Goal: Transaction & Acquisition: Purchase product/service

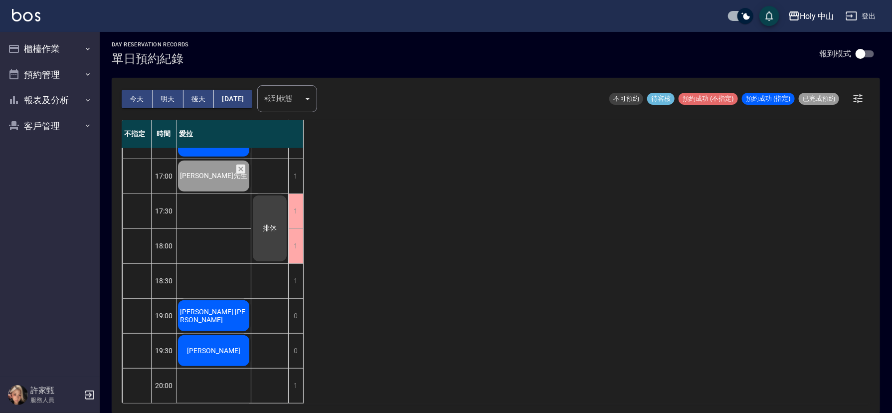
scroll to position [314, 0]
click at [161, 95] on button "明天" at bounding box center [168, 99] width 31 height 18
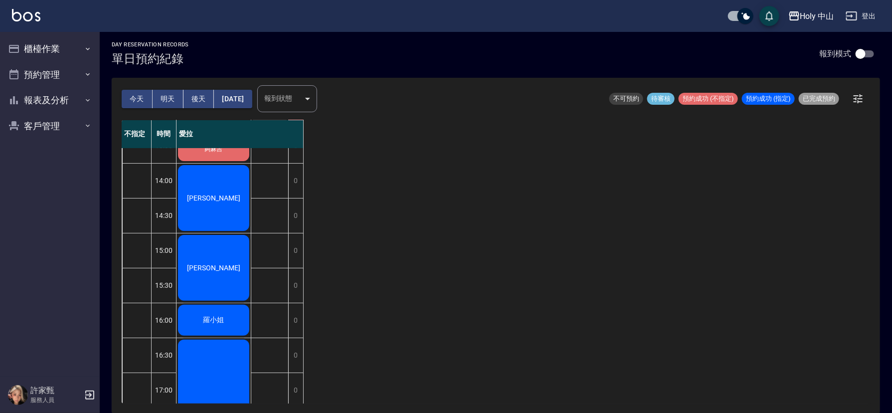
scroll to position [15, 0]
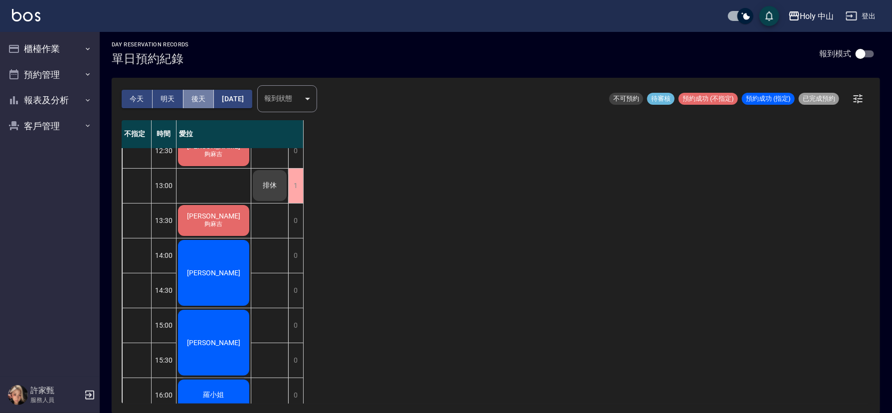
click at [194, 93] on button "後天" at bounding box center [198, 99] width 31 height 18
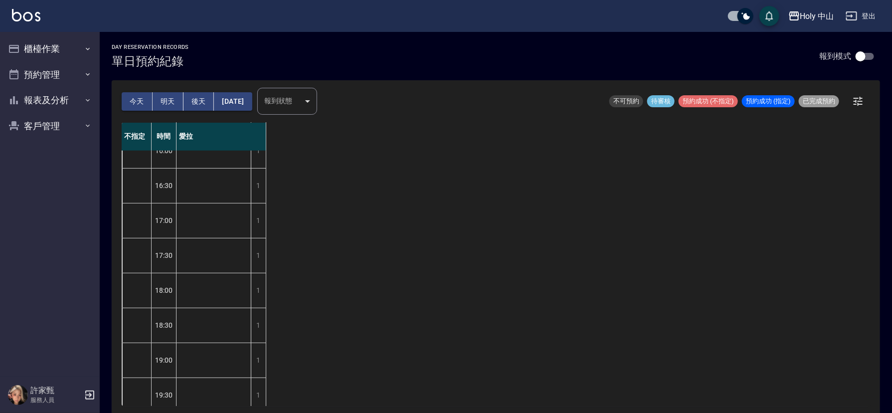
scroll to position [314, 0]
click at [167, 105] on button "明天" at bounding box center [168, 101] width 31 height 18
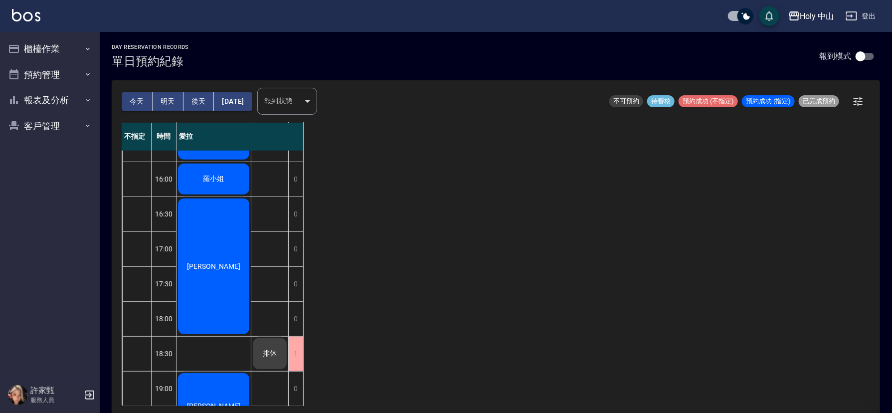
scroll to position [314, 0]
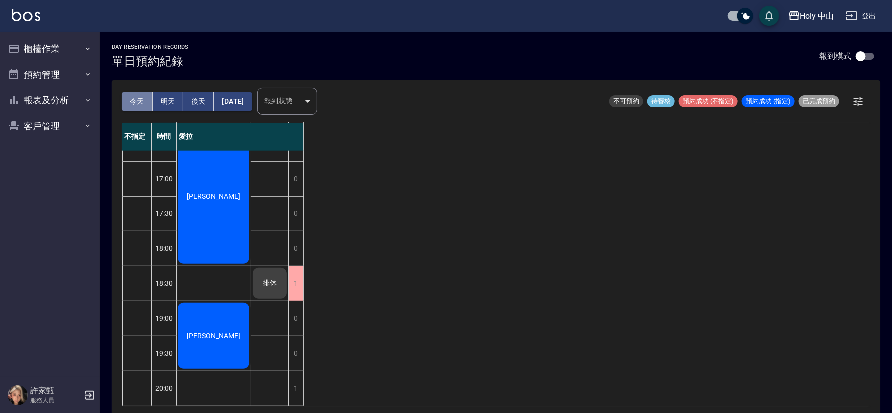
click at [131, 101] on button "今天" at bounding box center [137, 101] width 31 height 18
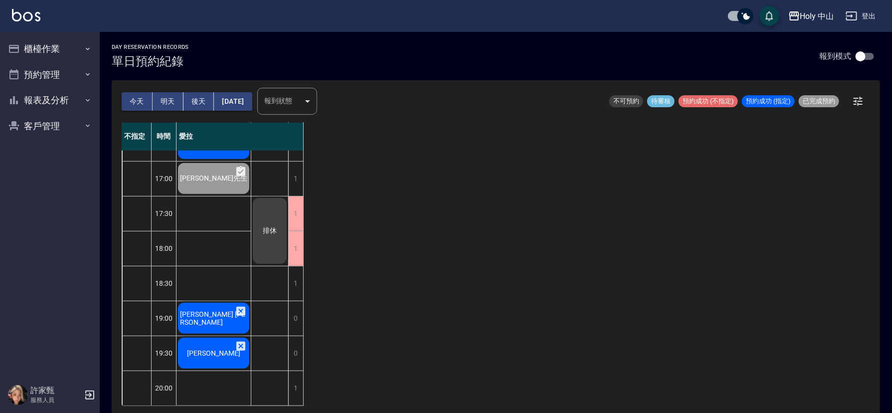
click at [213, 91] on div "[PERSON_NAME] [PERSON_NAME]" at bounding box center [213, 74] width 74 height 34
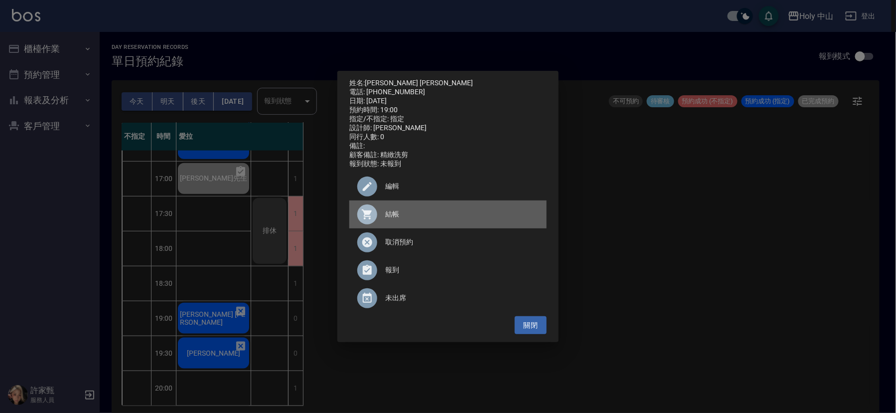
click at [388, 219] on span "結帳" at bounding box center [461, 214] width 153 height 10
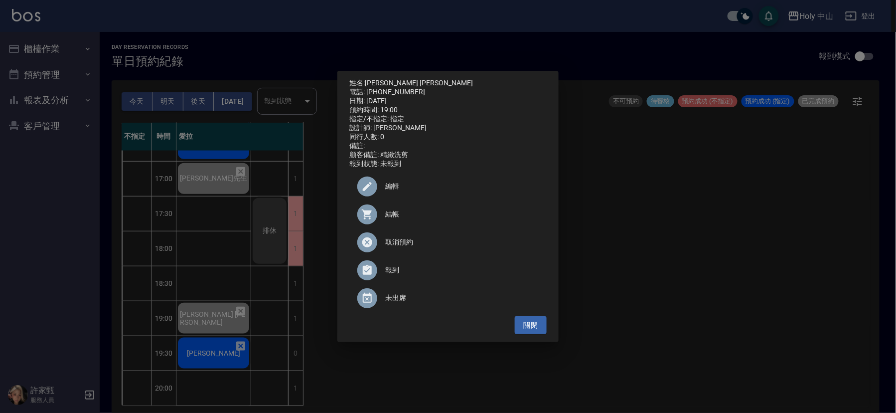
click at [717, 290] on div "姓名: 杜浩平 Paul Tu 電話: 0919211044 日期: 2025/08/22 預約時間: 19:00 指定/不指定: 指定 設計師: 愛拉 同行…" at bounding box center [448, 206] width 896 height 413
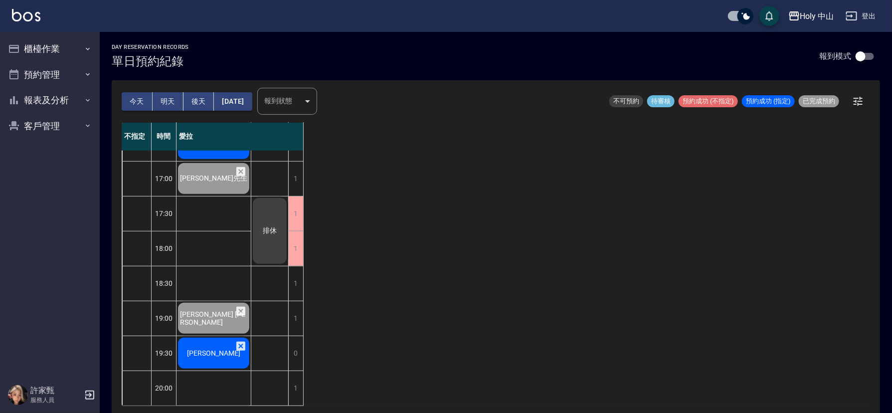
click at [216, 78] on span "王建智" at bounding box center [213, 74] width 57 height 8
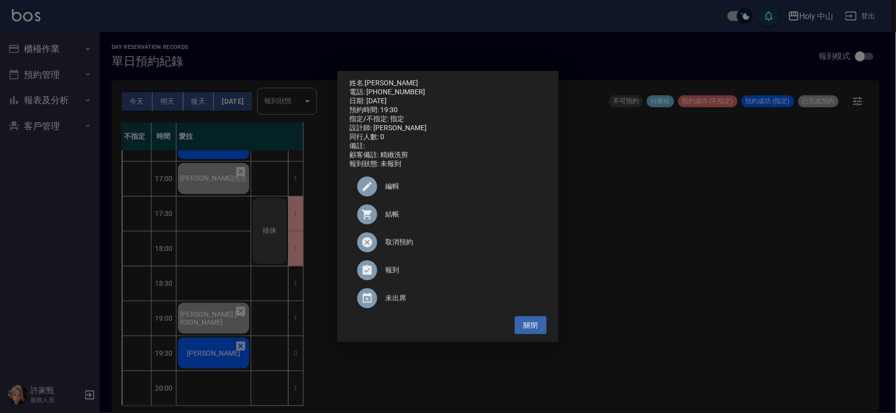
click at [777, 272] on div "姓名: 王建智 電話: 0988646604 日期: 2025/08/22 預約時間: 19:30 指定/不指定: 指定 設計師: 愛拉 同行人數: 0 備註…" at bounding box center [448, 206] width 896 height 413
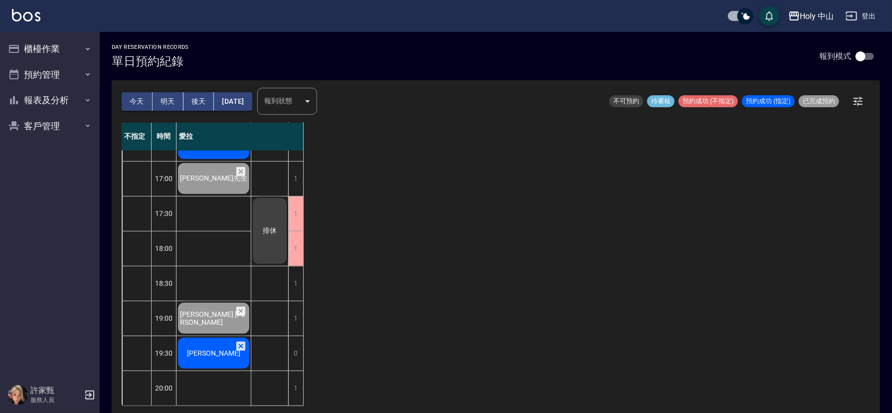
click at [169, 99] on button "明天" at bounding box center [168, 101] width 31 height 18
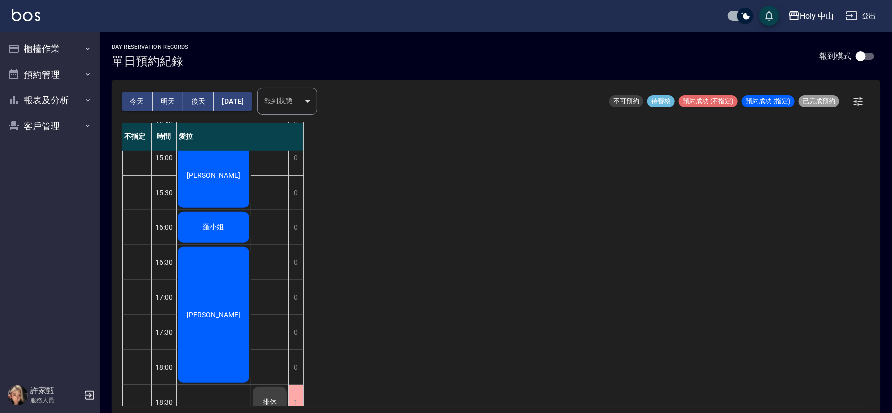
scroll to position [314, 0]
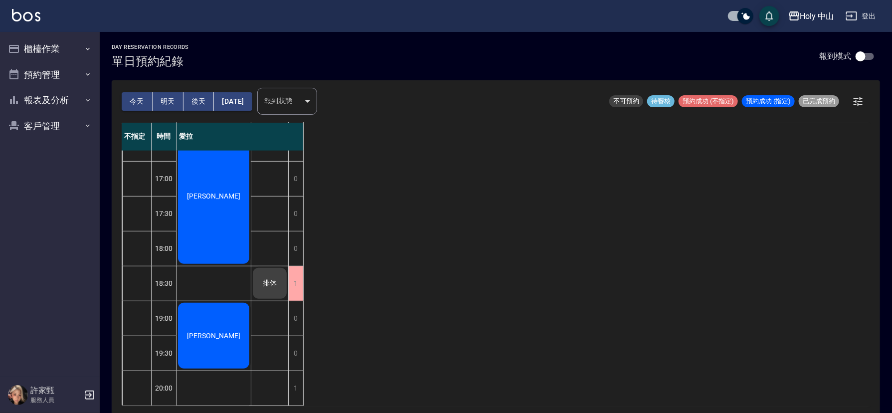
click at [204, 100] on button "後天" at bounding box center [198, 101] width 31 height 18
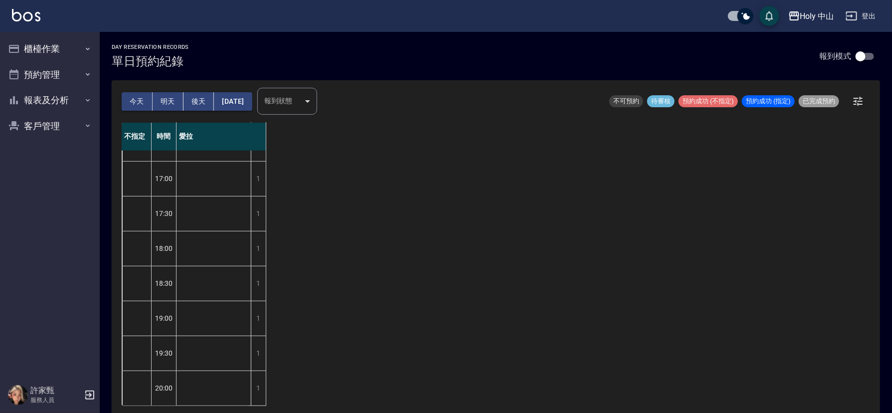
click at [128, 97] on button "今天" at bounding box center [137, 101] width 31 height 18
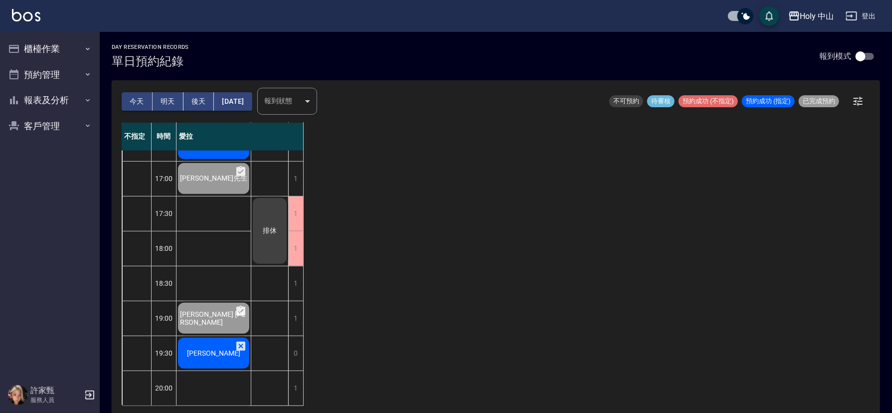
click at [240, 108] on icon at bounding box center [241, 102] width 12 height 12
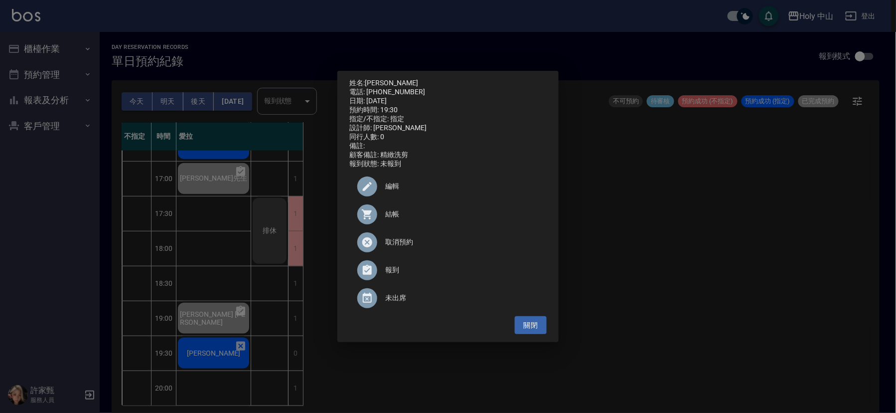
click at [402, 245] on span "取消預約" at bounding box center [461, 242] width 153 height 10
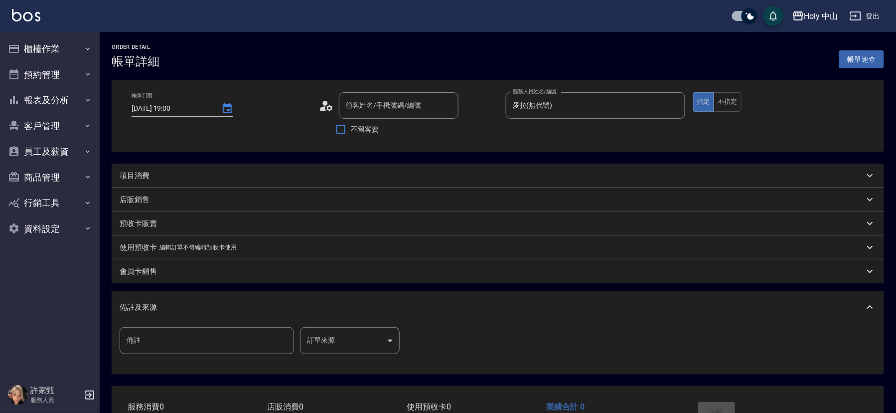
checkbox input "true"
type input "2025/08/22 19:00"
type input "愛拉(無代號)"
type input "杜浩平 Paul Tu/0919211044/null"
click at [177, 171] on div "項目消費" at bounding box center [490, 175] width 740 height 10
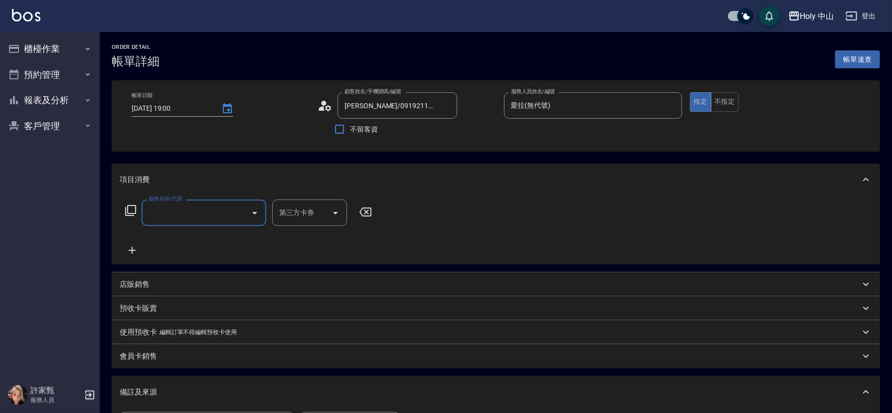
click at [181, 209] on input "服務名稱/代號" at bounding box center [196, 212] width 101 height 17
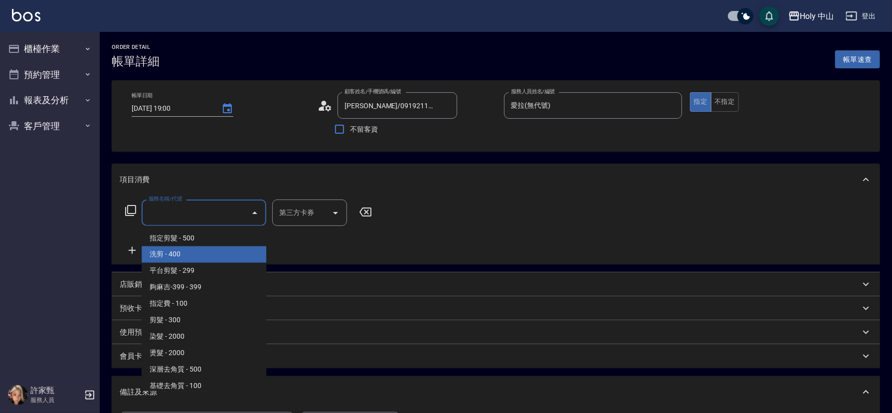
click at [177, 250] on span "洗剪 - 400" at bounding box center [204, 254] width 125 height 16
type input "洗剪(3)"
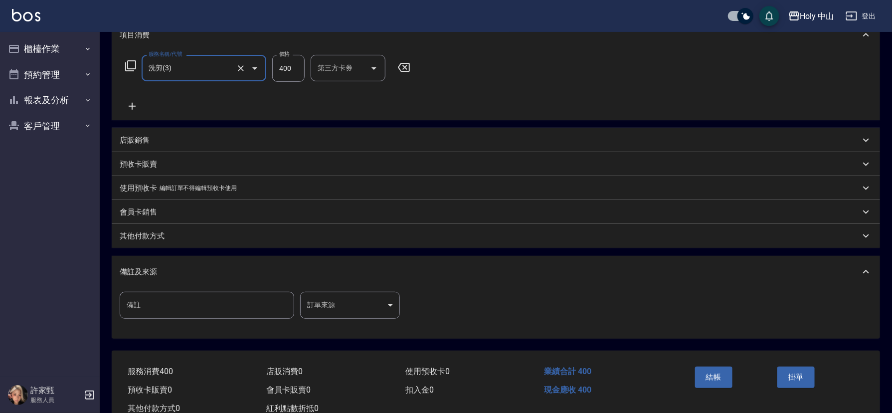
scroll to position [150, 0]
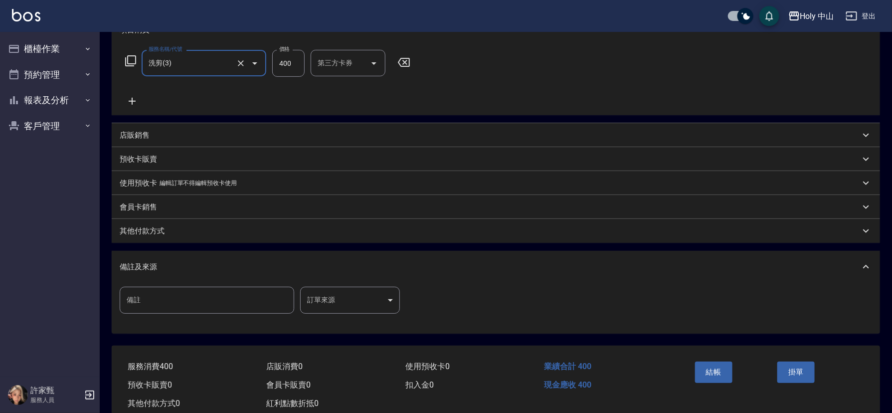
click at [326, 297] on body "Holy 中山 登出 櫃檯作業 打帳單 帳單列表 營業儀表板 現場電腦打卡 預約管理 預約管理 單日預約紀錄 單週預約紀錄 報表及分析 報表目錄 店家日報表 …" at bounding box center [446, 143] width 892 height 586
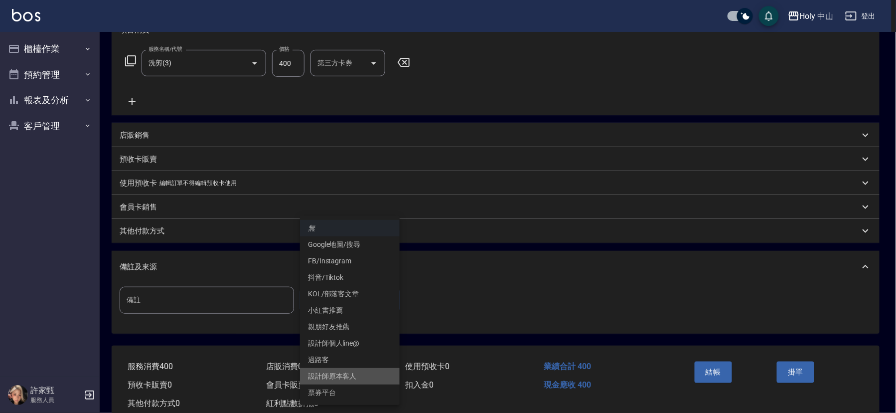
click at [352, 371] on li "設計師原本客人" at bounding box center [350, 376] width 100 height 16
type input "設計師原本客人"
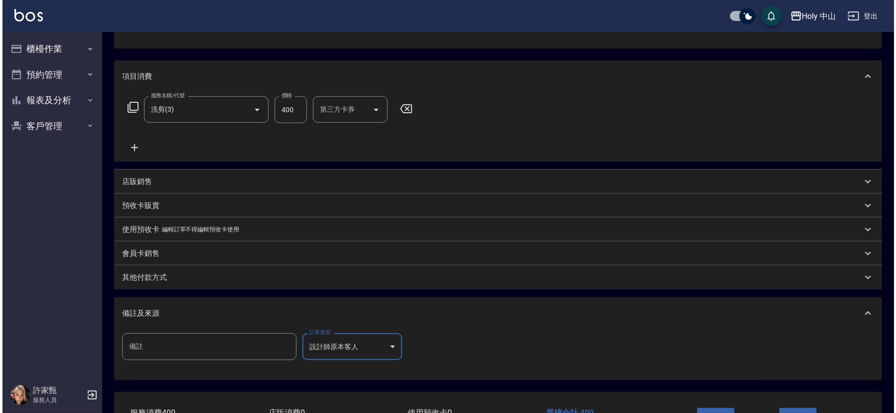
scroll to position [177, 0]
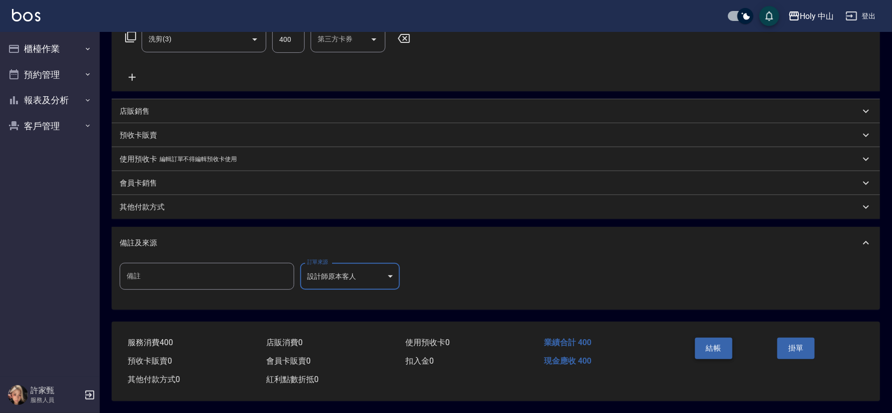
click at [717, 343] on button "結帳" at bounding box center [713, 347] width 37 height 21
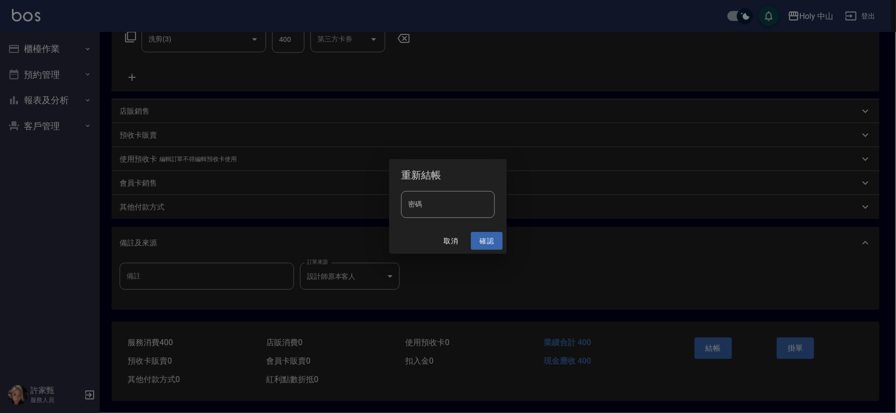
click at [482, 245] on button "確認" at bounding box center [487, 241] width 32 height 18
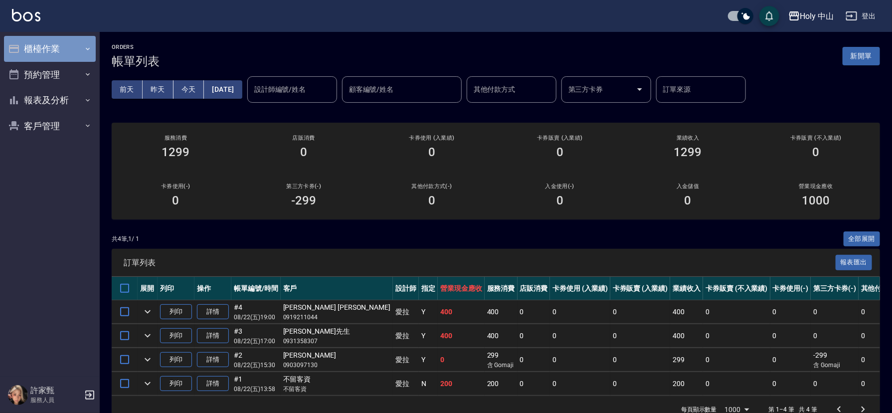
click at [67, 51] on button "櫃檯作業" at bounding box center [50, 49] width 92 height 26
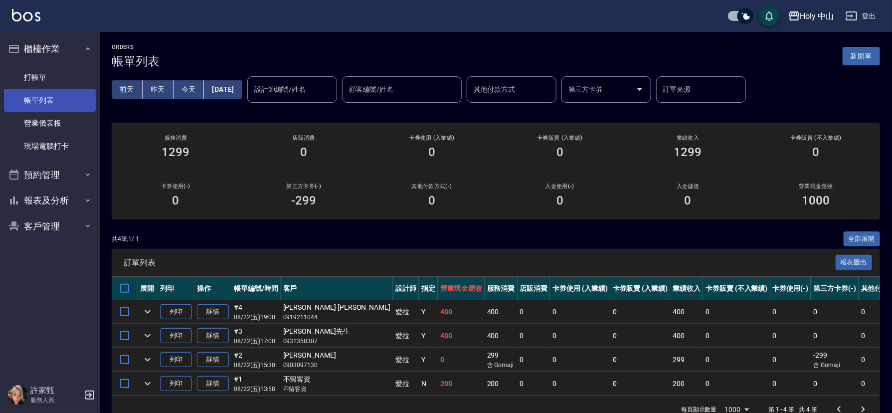
click at [53, 103] on link "帳單列表" at bounding box center [50, 100] width 92 height 23
click at [761, 216] on div "營業現金應收 1000" at bounding box center [816, 195] width 128 height 48
click at [771, 237] on div "共 4 筆, 1 / 1 全部展開" at bounding box center [496, 238] width 768 height 15
drag, startPoint x: 815, startPoint y: 253, endPoint x: 438, endPoint y: 246, distance: 377.3
click at [438, 246] on div "共 4 筆, 1 / 1 全部展開 訂單列表 報表匯出 展開 列印 操作 帳單編號/時間 客戶 設計師 指定 營業現金應收 服務消費 店販消費 卡券使用 (入…" at bounding box center [496, 327] width 768 height 192
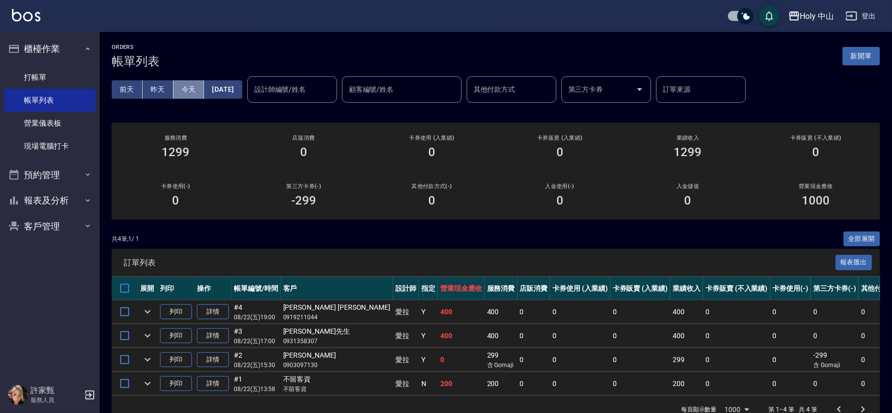
click at [193, 92] on button "今天" at bounding box center [188, 89] width 31 height 18
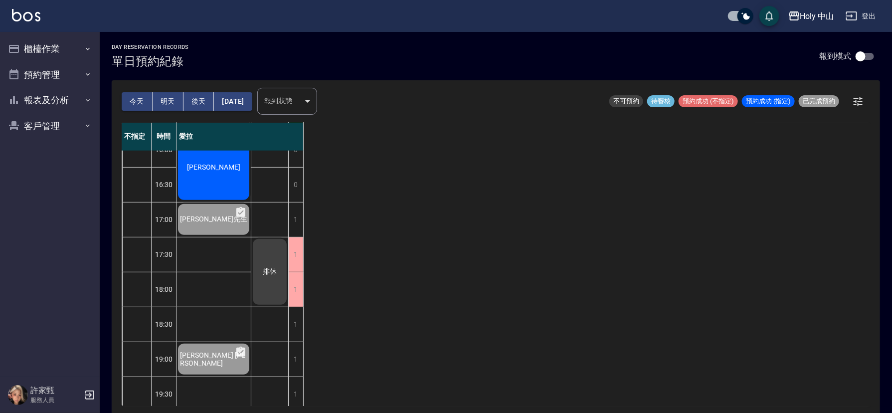
scroll to position [90, 0]
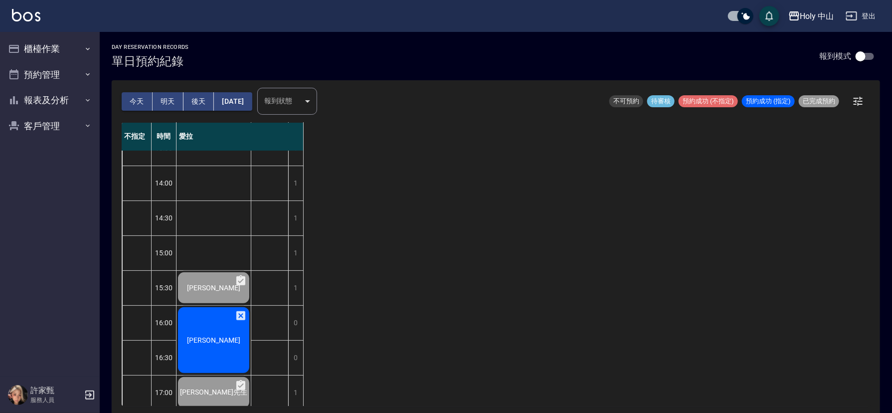
click at [223, 305] on div "[PERSON_NAME]" at bounding box center [213, 288] width 74 height 34
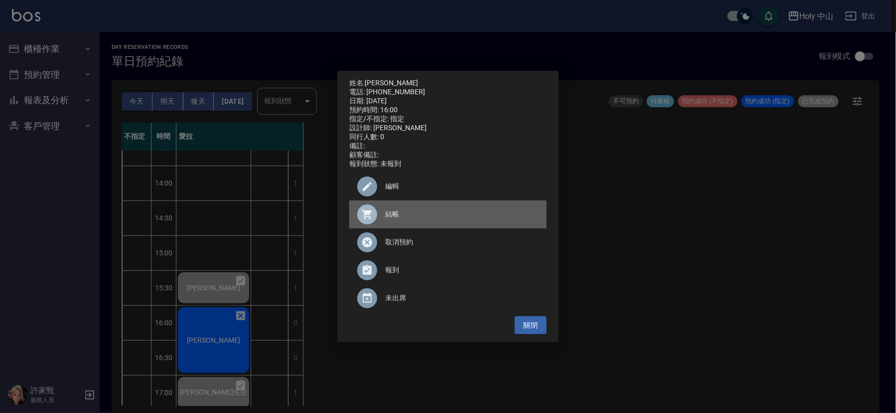
click at [390, 219] on span "結帳" at bounding box center [461, 214] width 153 height 10
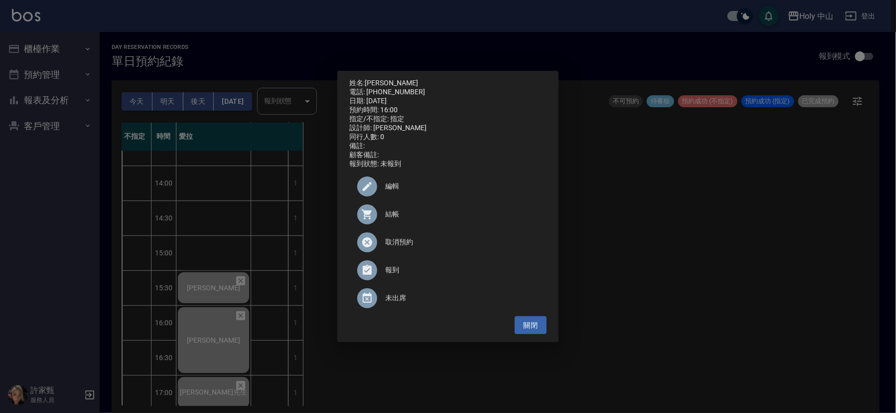
click at [857, 234] on div "姓名: [PERSON_NAME] 電話: [PHONE_NUMBER] 日期: [DATE] 預約時間: 16:00 指定/不指定: 指定 設計師: 愛拉 …" at bounding box center [448, 206] width 896 height 413
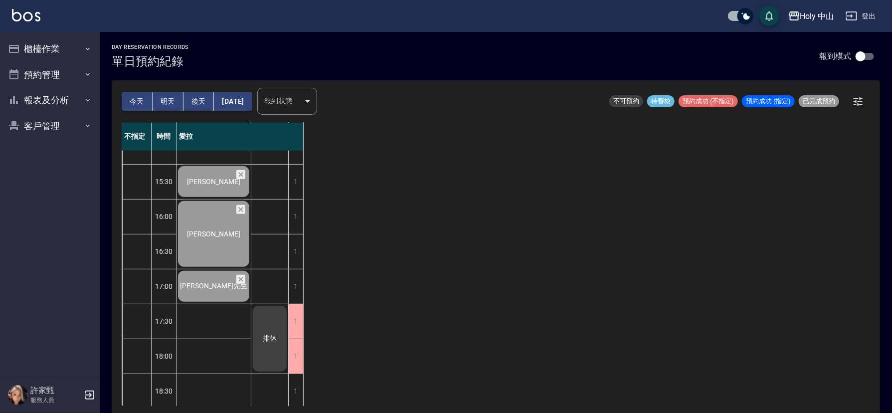
scroll to position [314, 0]
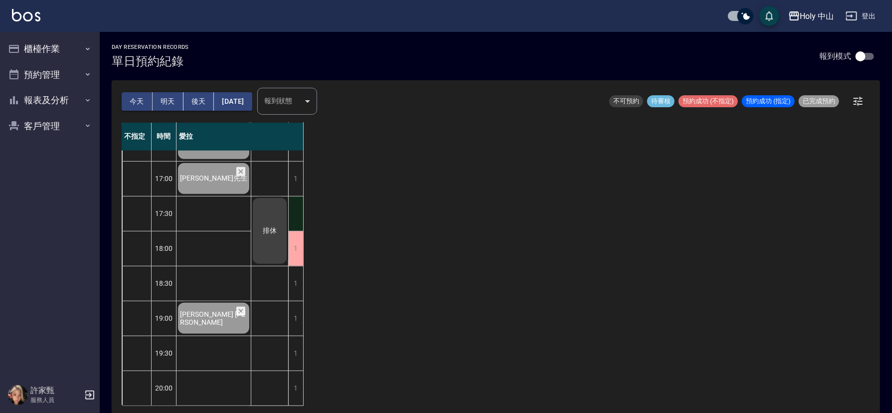
click at [296, 202] on div "1" at bounding box center [295, 213] width 15 height 34
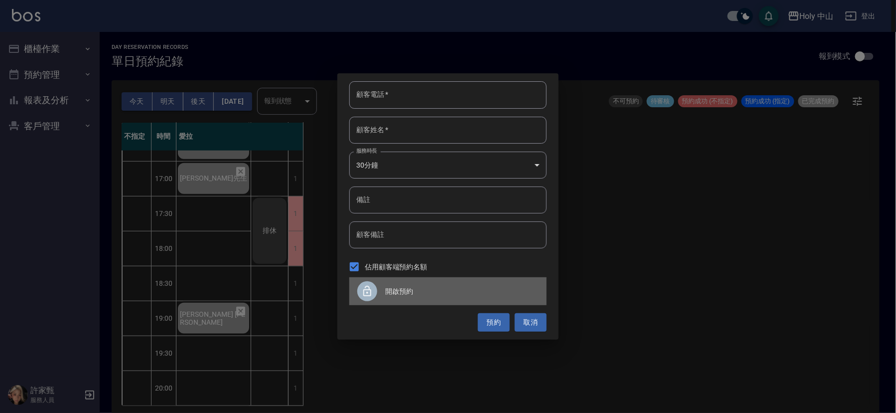
click at [398, 291] on span "開啟預約" at bounding box center [461, 291] width 153 height 10
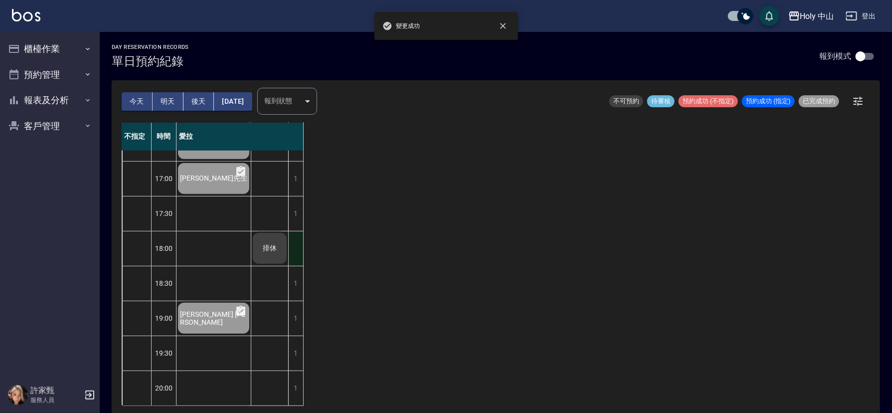
click at [298, 240] on div "1" at bounding box center [295, 248] width 15 height 34
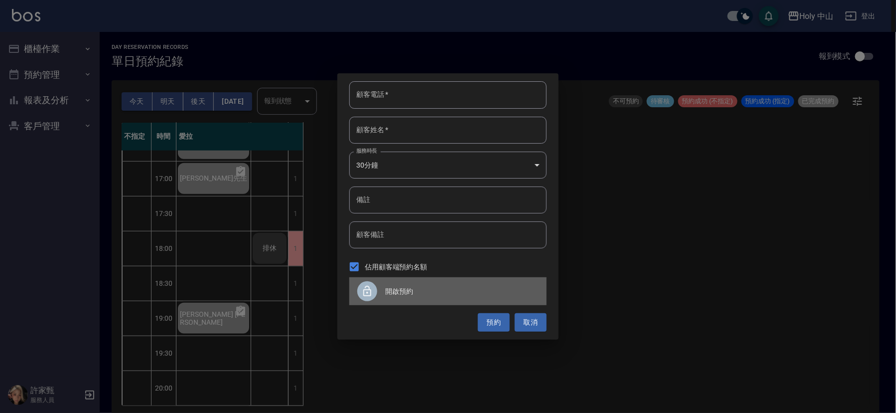
click at [402, 291] on span "開啟預約" at bounding box center [461, 291] width 153 height 10
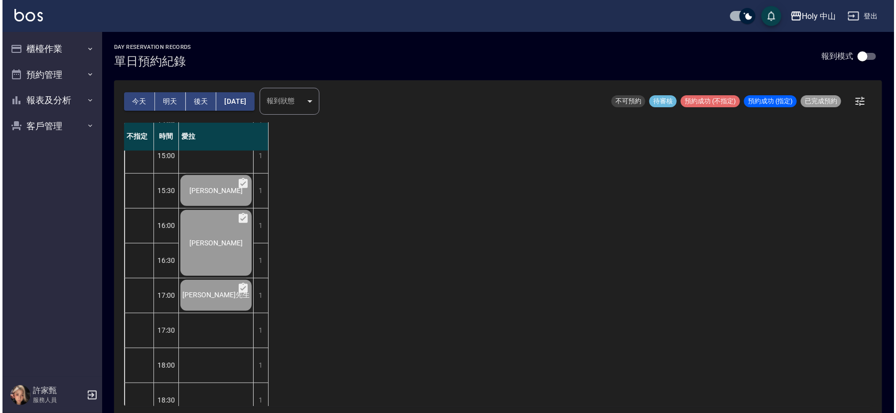
scroll to position [0, 0]
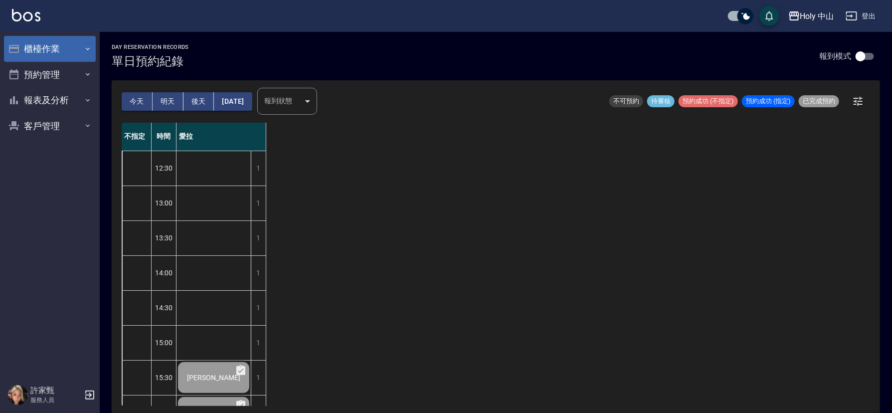
click at [75, 47] on button "櫃檯作業" at bounding box center [50, 49] width 92 height 26
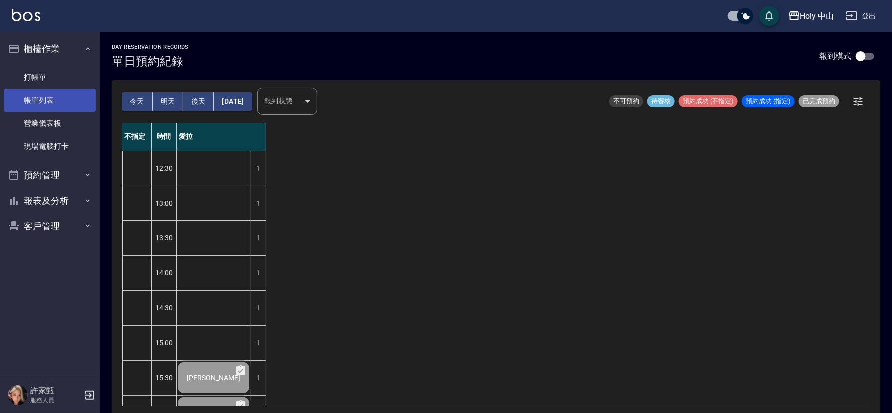
click at [61, 102] on link "帳單列表" at bounding box center [50, 100] width 92 height 23
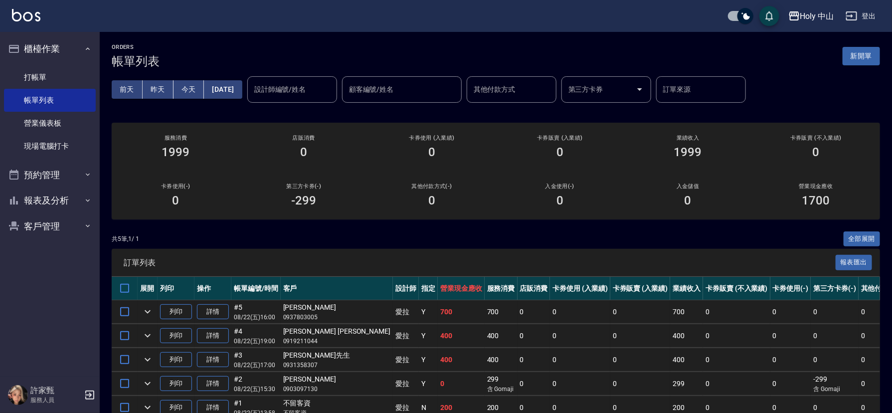
click at [273, 120] on div "ORDERS 帳單列表 新開單 [DATE] [DATE] [DATE] [DATE] 設計師編號/姓名 設計師編號/姓名 顧客編號/姓名 顧客編號/姓名 其…" at bounding box center [496, 245] width 792 height 427
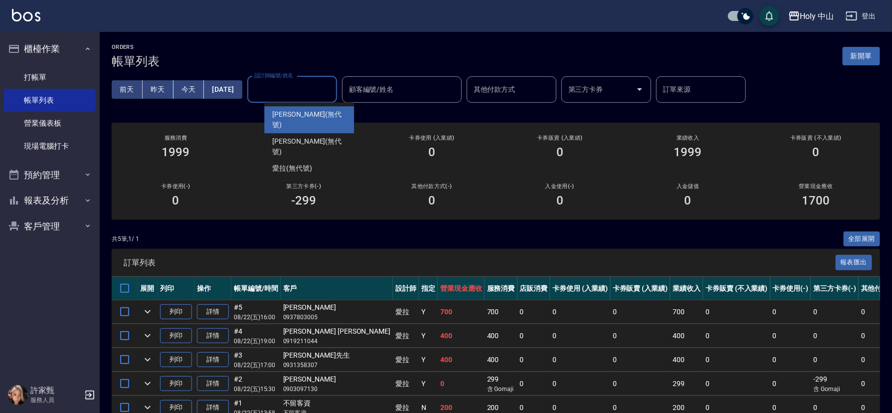
drag, startPoint x: 329, startPoint y: 94, endPoint x: 241, endPoint y: 137, distance: 97.4
click at [241, 137] on div "ORDERS 帳單列表 新開單 [DATE] [DATE] [DATE] [DATE] 設計師編號/姓名 設計師編號/姓名 顧客編號/姓名 顧客編號/姓名 其…" at bounding box center [496, 245] width 792 height 427
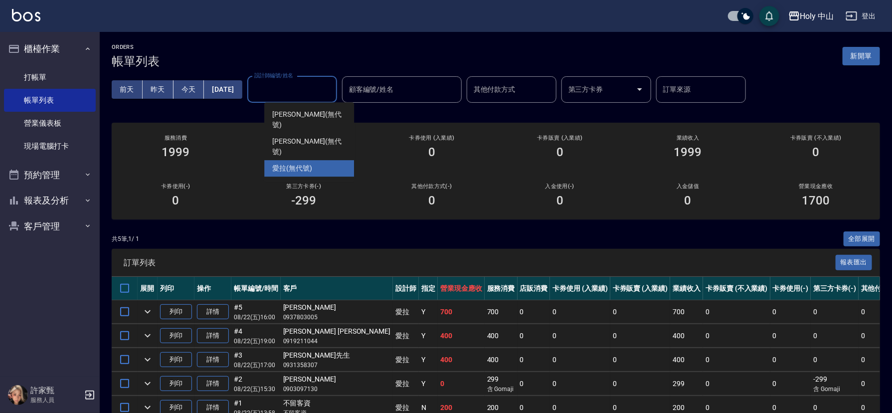
click at [314, 160] on div "愛拉 (無代號)" at bounding box center [309, 168] width 90 height 16
type input "愛拉(無代號)"
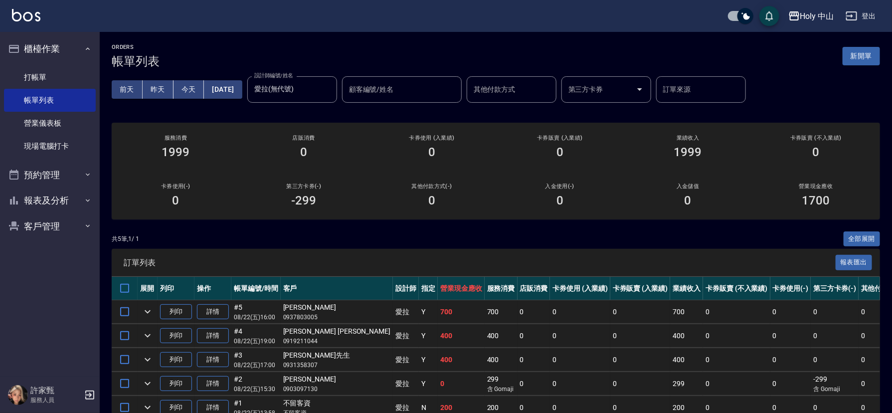
click at [347, 124] on div "店販消費 0" at bounding box center [304, 147] width 128 height 48
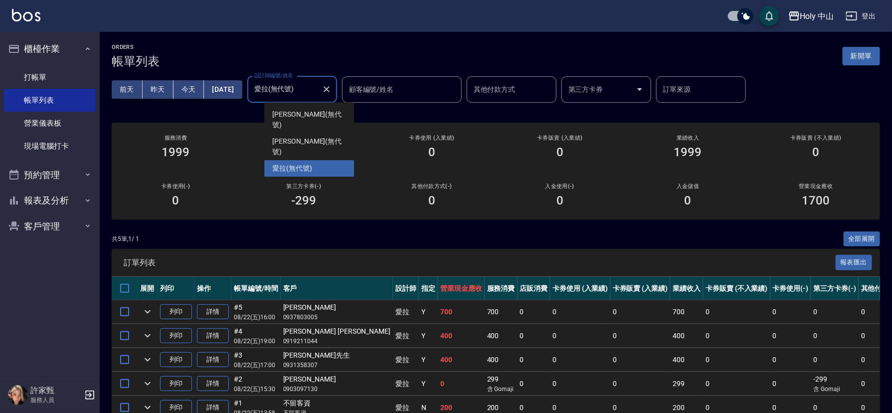
click at [317, 89] on input "愛拉(無代號)" at bounding box center [285, 89] width 66 height 17
click at [315, 88] on input "愛拉(無代號)" at bounding box center [285, 89] width 66 height 17
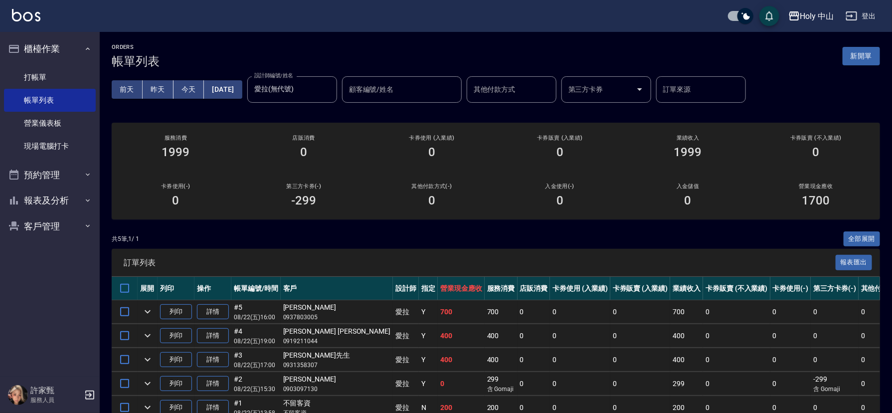
click at [331, 53] on div "ORDERS 帳單列表 新開單" at bounding box center [496, 56] width 768 height 24
click at [61, 143] on link "現場電腦打卡" at bounding box center [50, 146] width 92 height 23
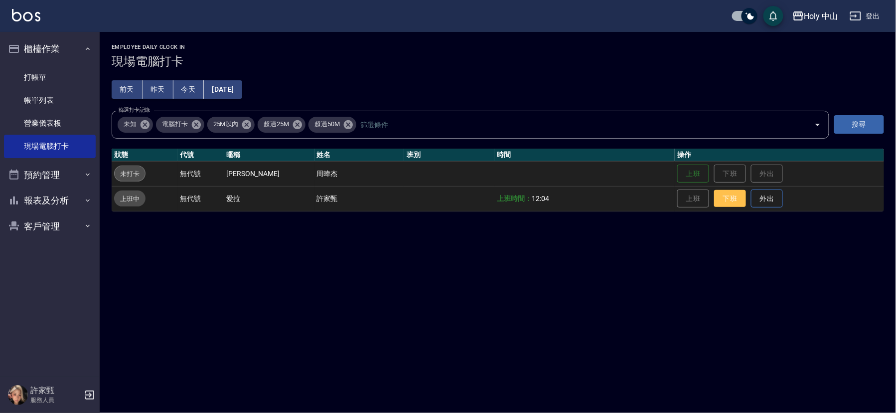
click at [719, 198] on button "下班" at bounding box center [730, 198] width 32 height 17
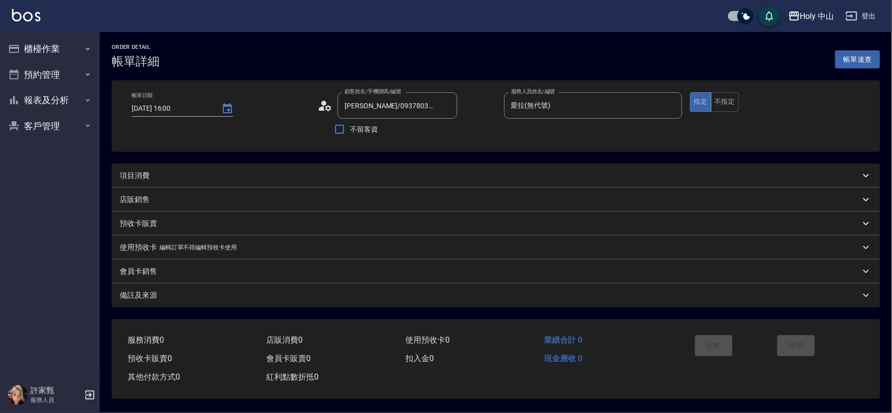
click at [260, 175] on div "項目消費" at bounding box center [490, 175] width 740 height 10
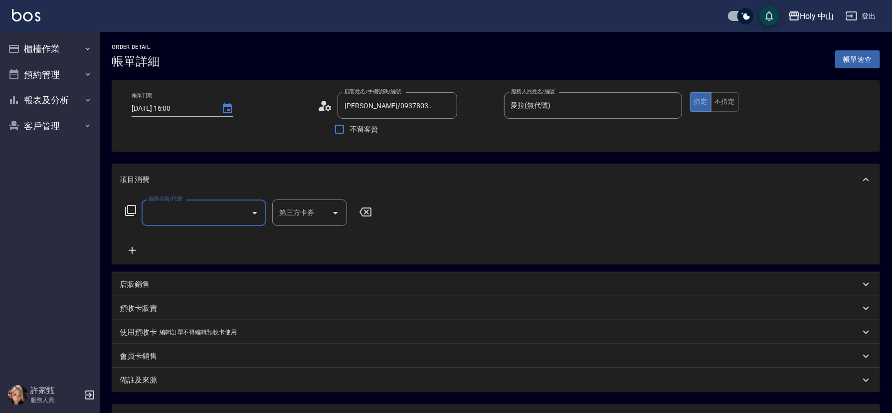
click at [204, 215] on input "服務名稱/代號" at bounding box center [196, 212] width 101 height 17
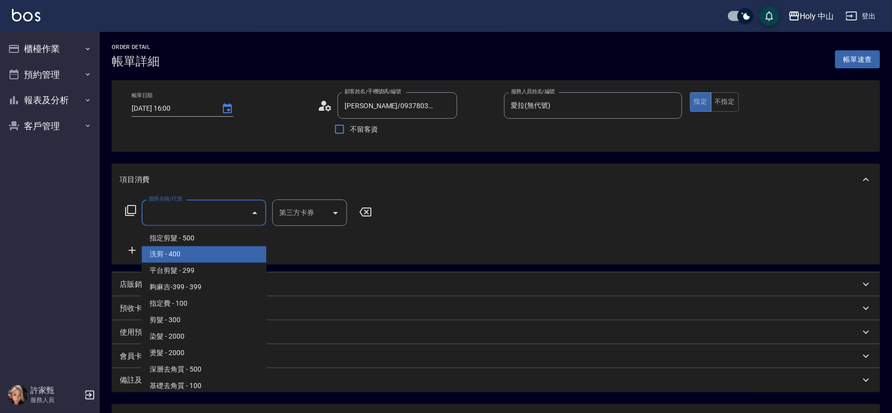
click at [179, 255] on span "洗剪 - 400" at bounding box center [204, 254] width 125 height 16
type input "洗剪(3)"
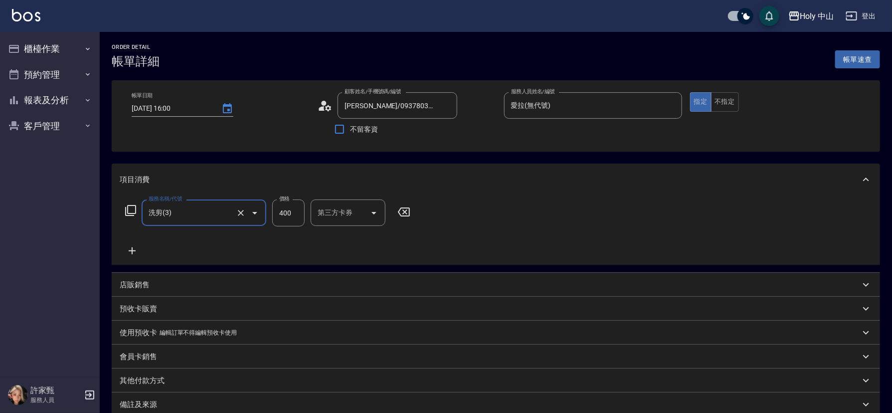
click at [294, 206] on input "400" at bounding box center [288, 212] width 32 height 27
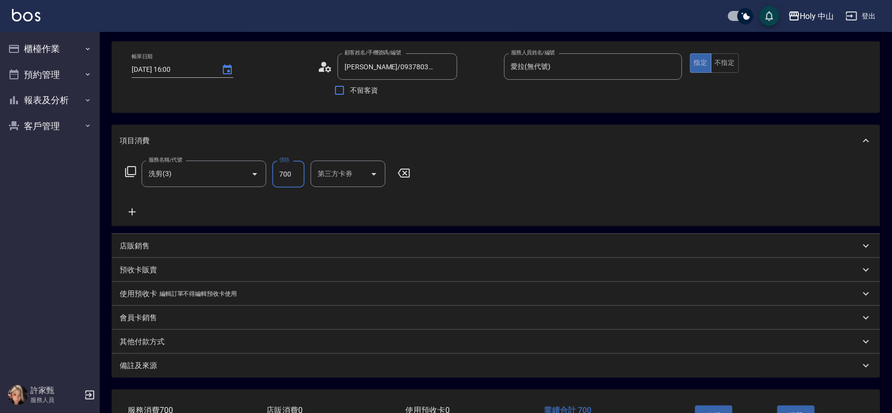
scroll to position [110, 0]
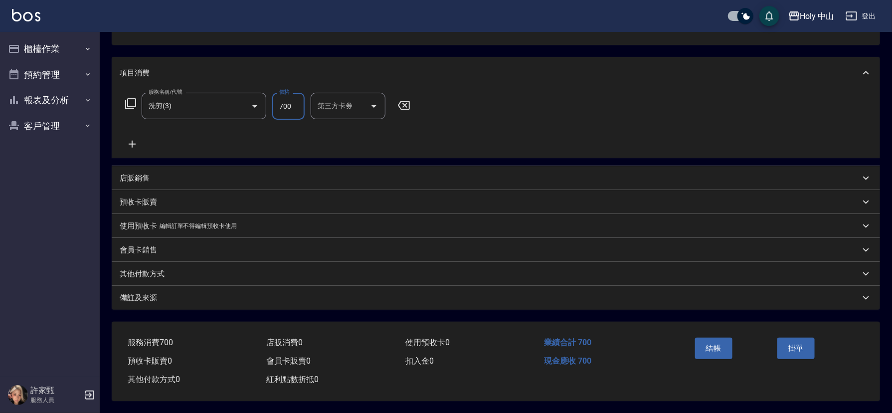
type input "700"
click at [270, 299] on div "備註及來源" at bounding box center [490, 298] width 740 height 10
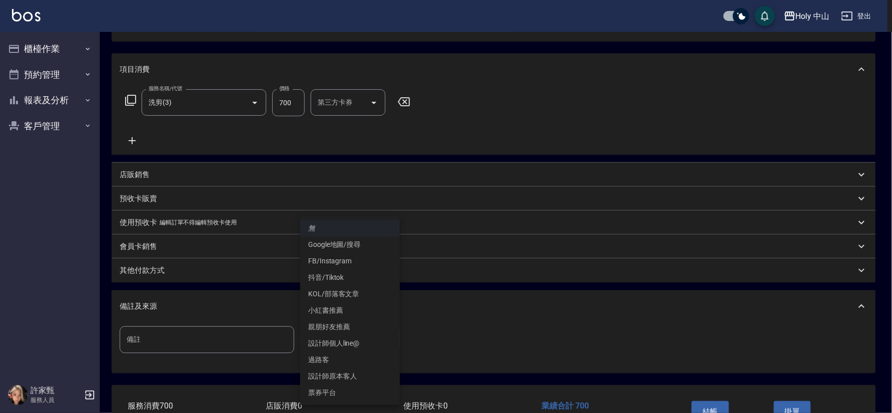
click at [321, 339] on body "Holy 中山 登出 櫃檯作業 打帳單 帳單列表 營業儀表板 現場電腦打卡 預約管理 預約管理 單日預約紀錄 單週預約紀錄 報表及分析 報表目錄 店家日報表 …" at bounding box center [446, 183] width 892 height 586
click at [337, 377] on li "設計師原本客人" at bounding box center [350, 376] width 100 height 16
type input "設計師原本客人"
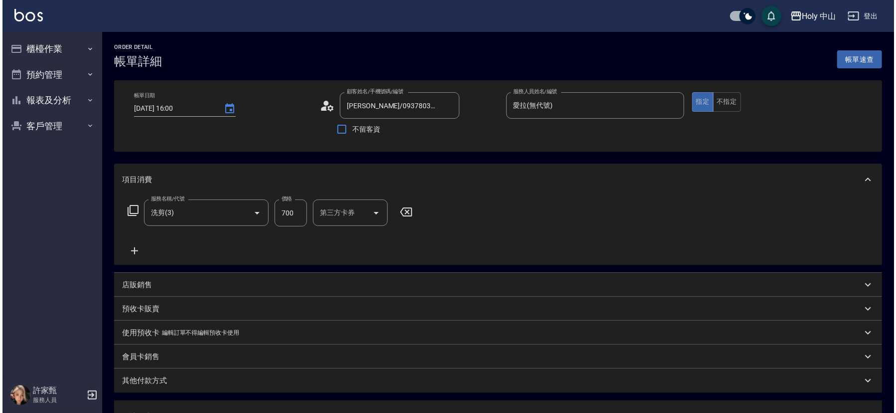
scroll to position [177, 0]
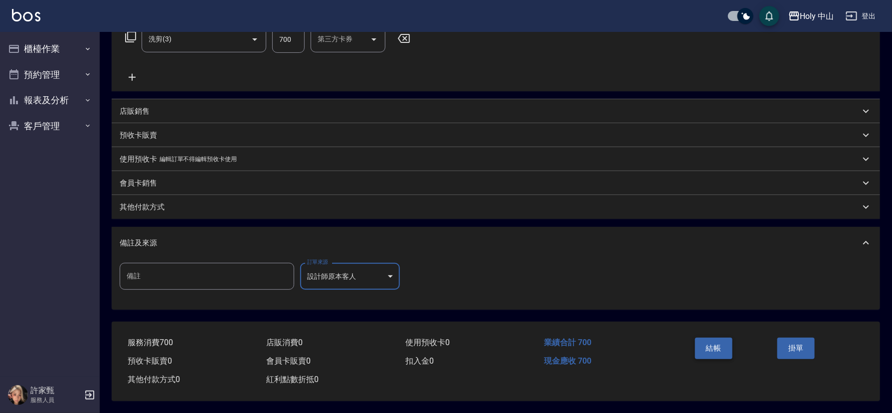
click at [710, 340] on button "結帳" at bounding box center [713, 347] width 37 height 21
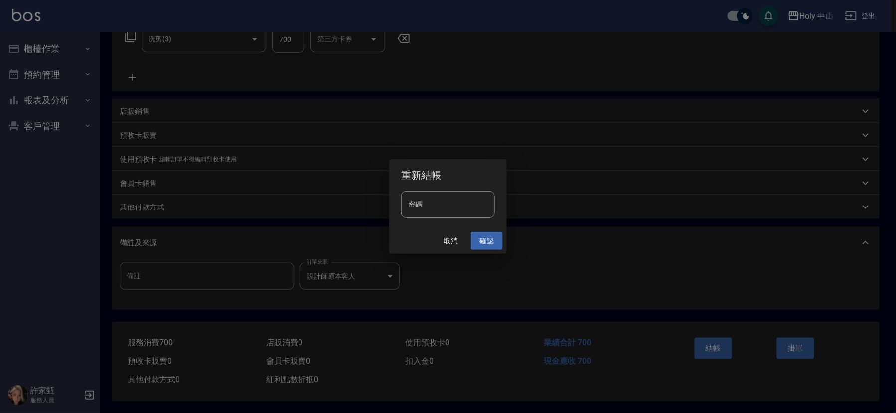
click at [485, 239] on button "確認" at bounding box center [487, 241] width 32 height 18
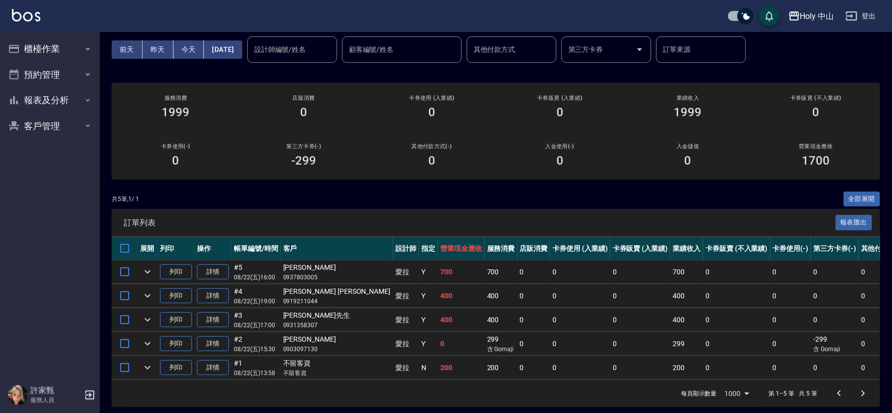
scroll to position [58, 0]
